Goal: Find specific page/section: Find specific page/section

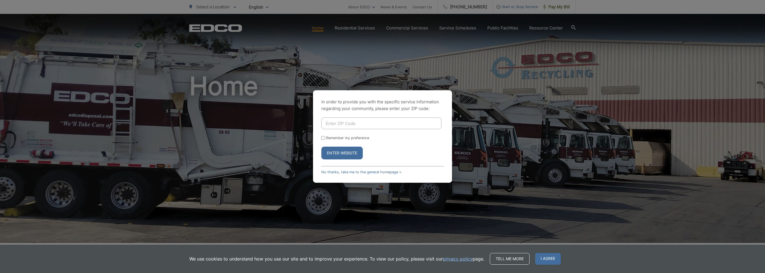
click at [343, 124] on input "Enter ZIP Code" at bounding box center [381, 124] width 120 height 12
type input "92078"
click at [321, 147] on button "Enter Website" at bounding box center [341, 153] width 41 height 13
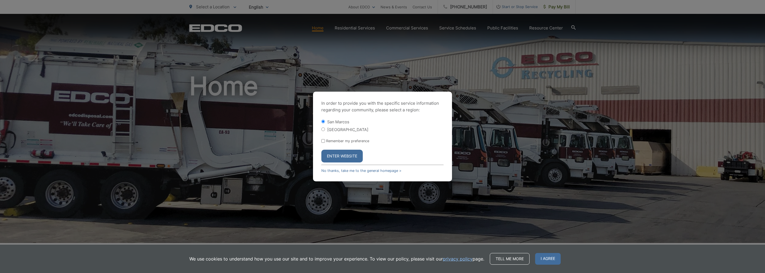
click at [344, 157] on button "Enter Website" at bounding box center [341, 156] width 41 height 13
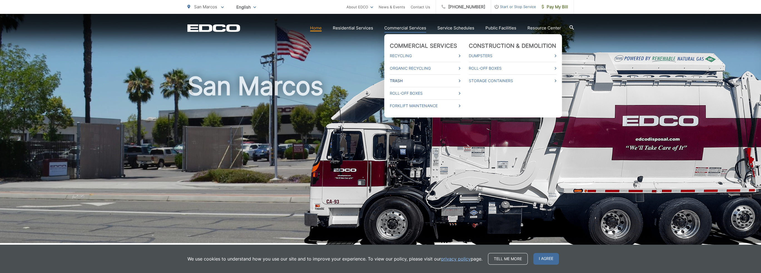
click at [460, 78] on span at bounding box center [460, 81] width 2 height 7
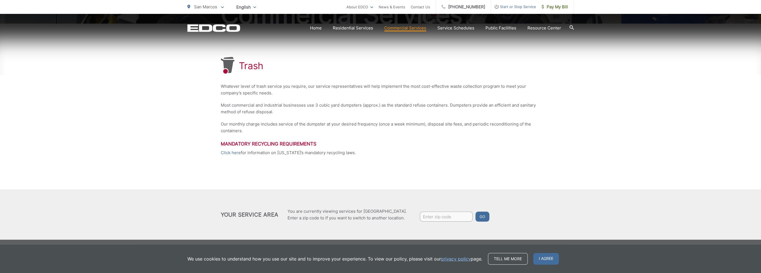
scroll to position [89, 0]
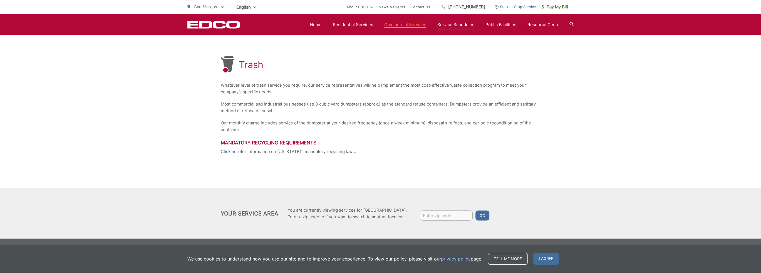
click at [452, 25] on link "Service Schedules" at bounding box center [455, 24] width 37 height 7
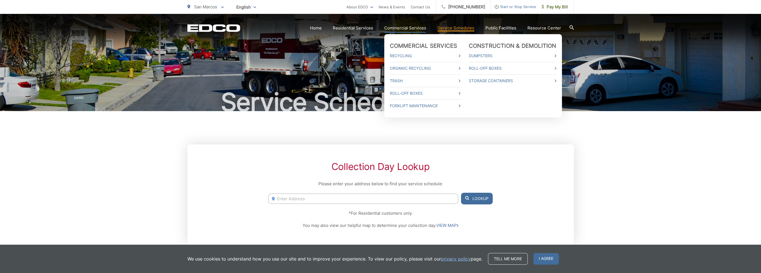
click at [414, 28] on link "Commercial Services" at bounding box center [405, 28] width 42 height 7
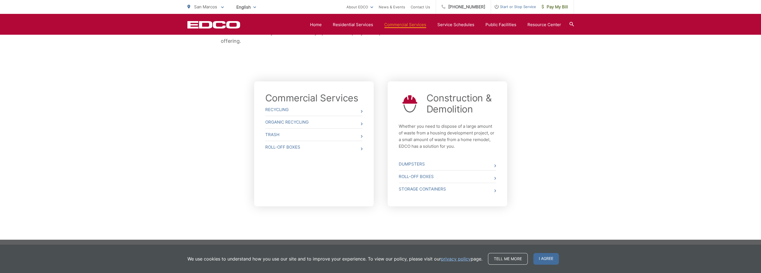
scroll to position [164, 0]
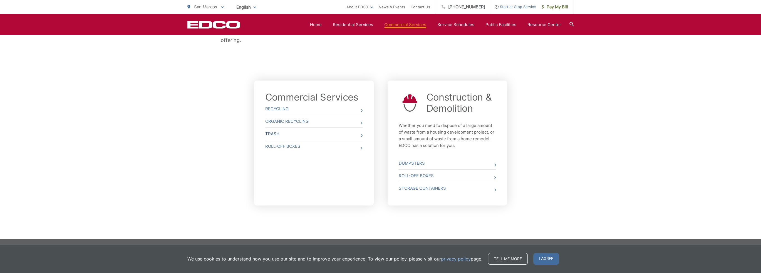
click at [284, 134] on link "Trash" at bounding box center [313, 134] width 97 height 12
